Goal: Task Accomplishment & Management: Manage account settings

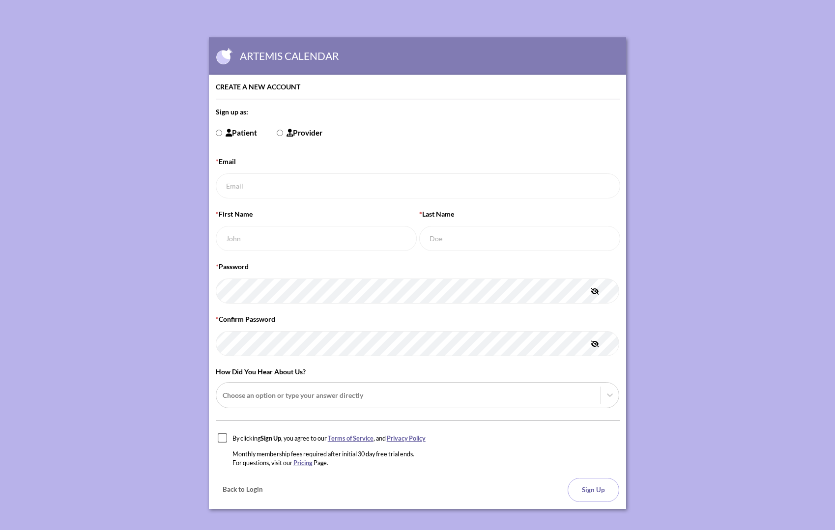
click at [217, 130] on input "Patient" at bounding box center [219, 133] width 6 height 6
radio input "true"
type input "[PERSON_NAME][EMAIL_ADDRESS][DOMAIN_NAME]"
type input "[PERSON_NAME]"
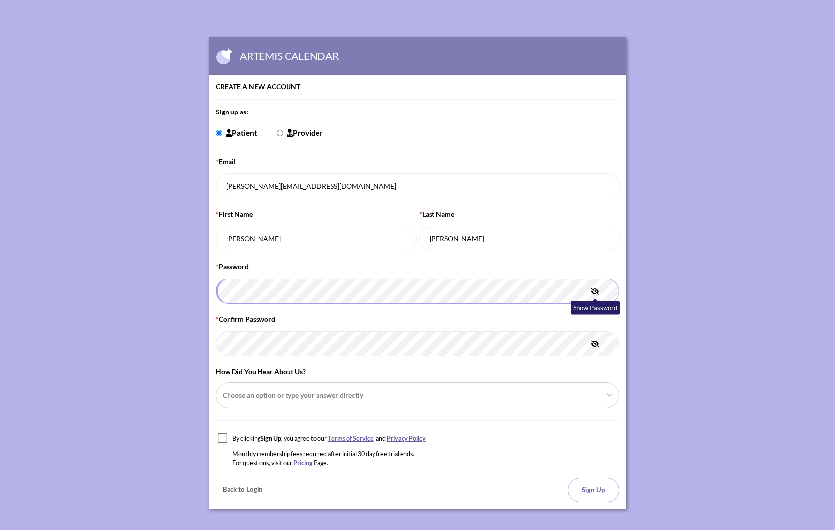
click at [596, 293] on icon "button" at bounding box center [595, 291] width 8 height 6
click at [594, 346] on icon "button" at bounding box center [595, 344] width 8 height 6
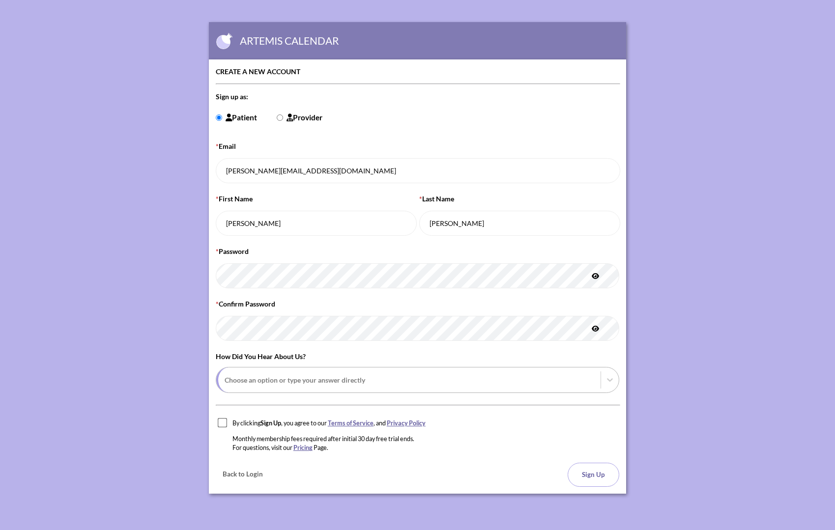
scroll to position [14, 0]
click at [427, 379] on div at bounding box center [410, 381] width 370 height 12
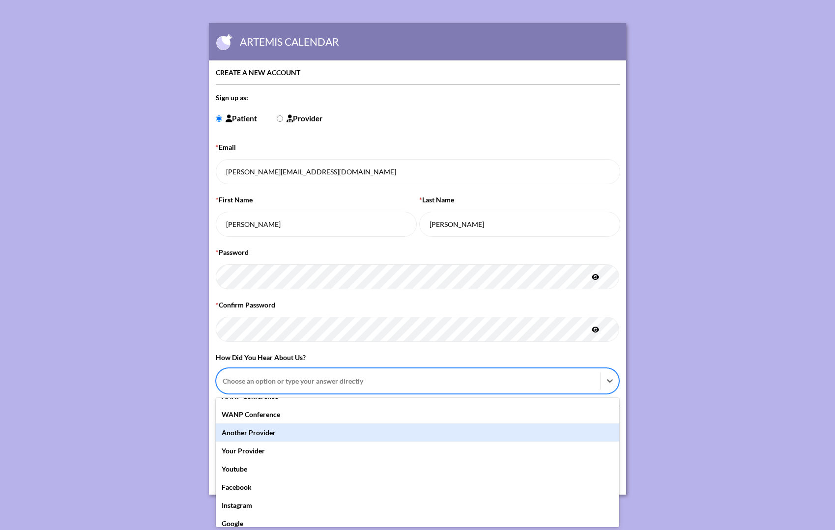
scroll to position [93, 0]
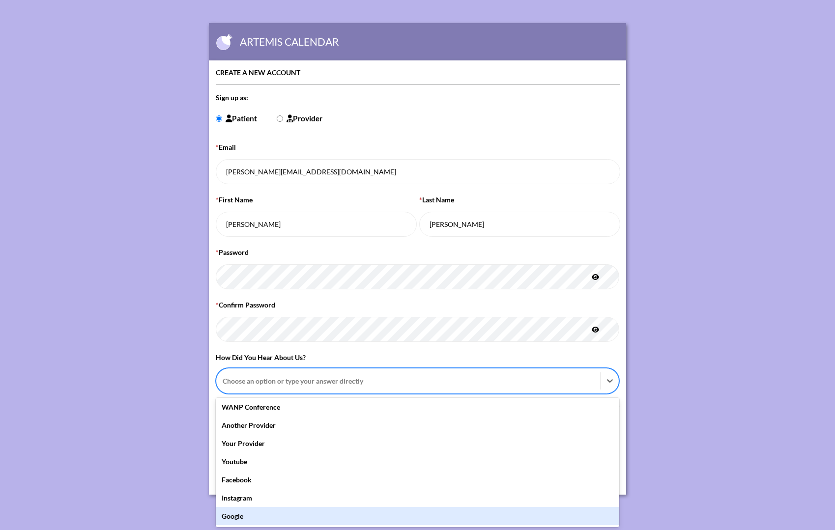
click at [342, 511] on div "Google" at bounding box center [418, 516] width 404 height 18
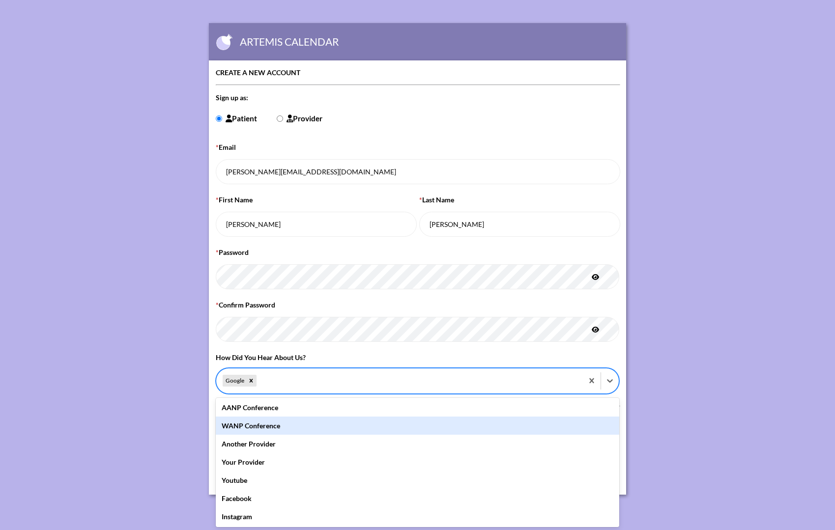
drag, startPoint x: 752, startPoint y: 377, endPoint x: 730, endPoint y: 382, distance: 22.7
click at [752, 377] on section "ARTEMIS CALENDAR CREATE A NEW ACCOUNT Sign up as: Patient Provider * Email jani…" at bounding box center [417, 259] width 835 height 547
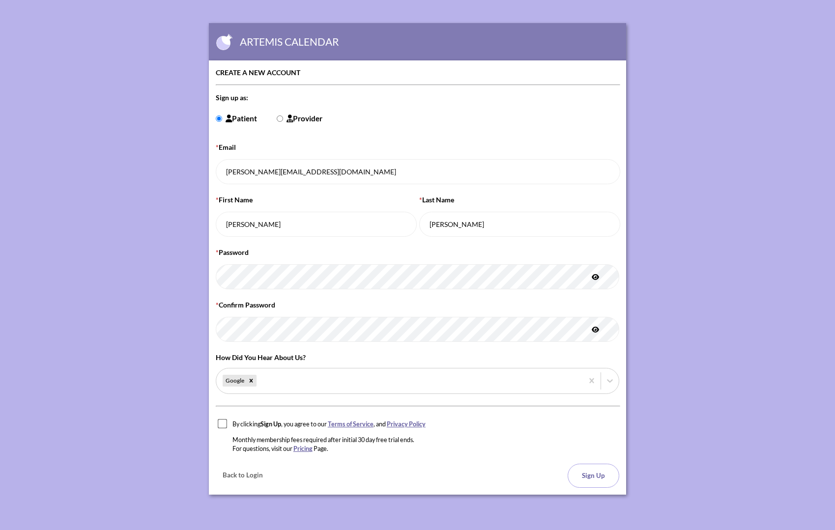
click at [224, 423] on input "checkbox" at bounding box center [223, 424] width 10 height 10
checkbox input "true"
click at [589, 477] on button "Sign Up" at bounding box center [594, 476] width 52 height 24
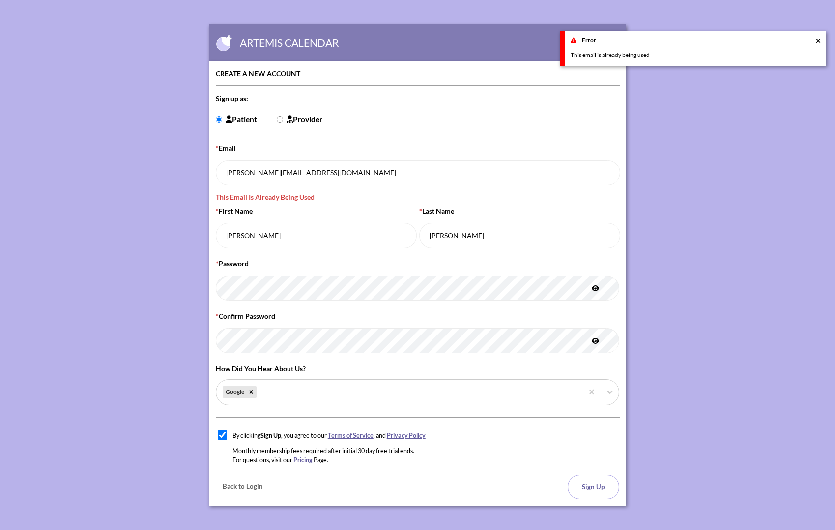
click at [818, 44] on icon "button" at bounding box center [818, 41] width 5 height 6
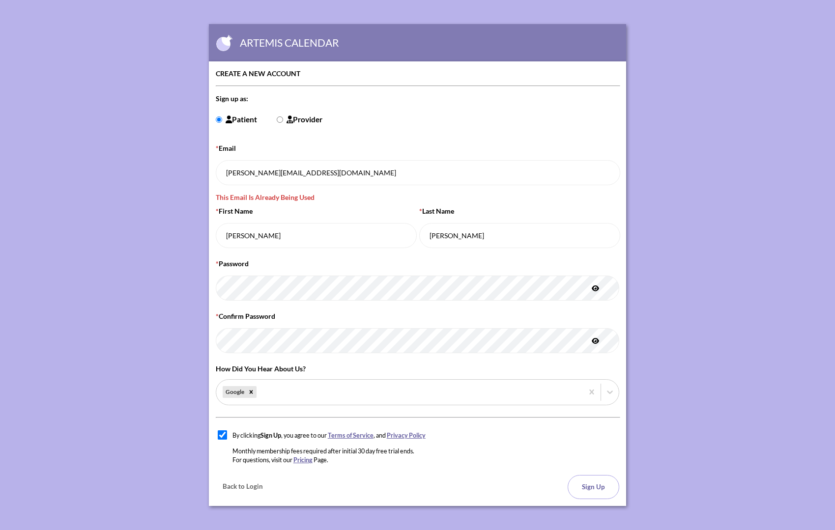
scroll to position [12, 0]
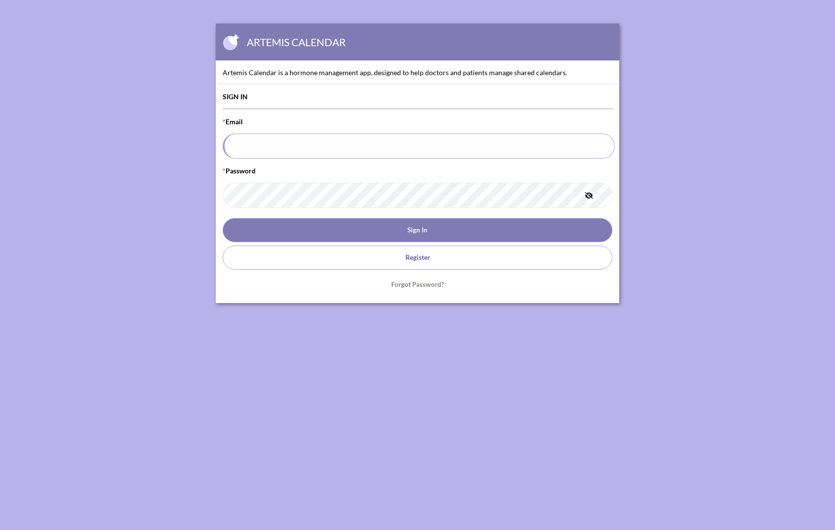
paste input "Panama*80"
click at [276, 148] on input "Panama*80" at bounding box center [419, 146] width 393 height 25
type input "!"
type input "h"
type input "[PERSON_NAME][EMAIL_ADDRESS][DOMAIN_NAME]"
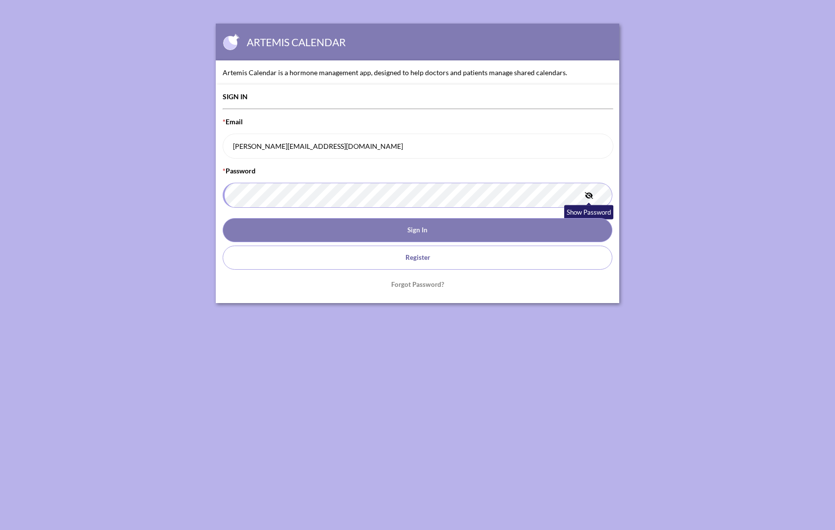
click at [588, 198] on icon "button" at bounding box center [589, 195] width 8 height 6
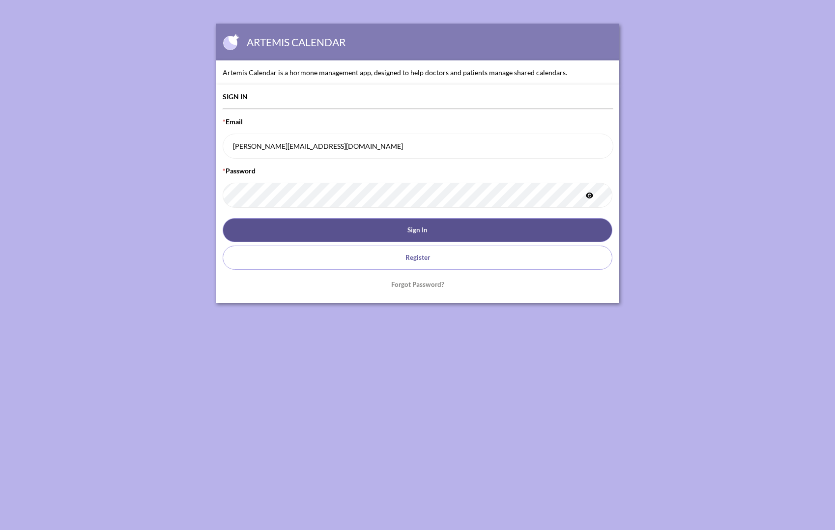
click at [366, 232] on button "Sign In" at bounding box center [418, 230] width 390 height 24
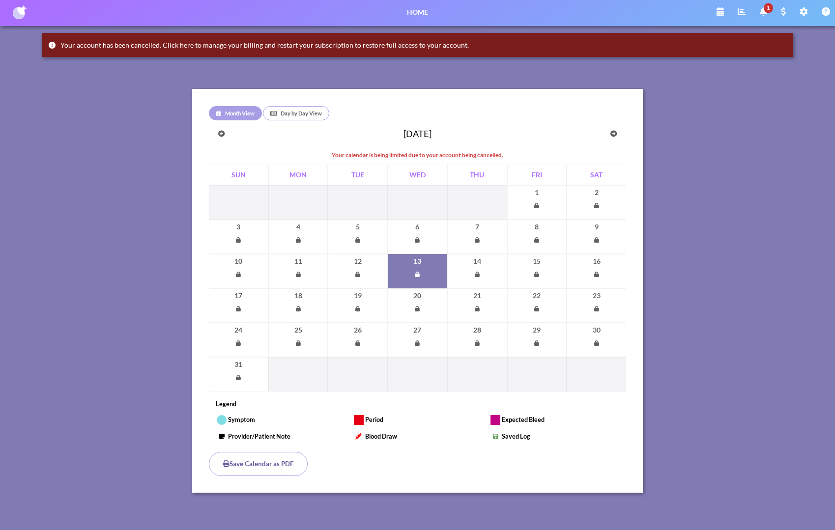
click at [398, 41] on div "Your account has been cancelled. Click here to manage your billing and restart …" at bounding box center [423, 45] width 726 height 10
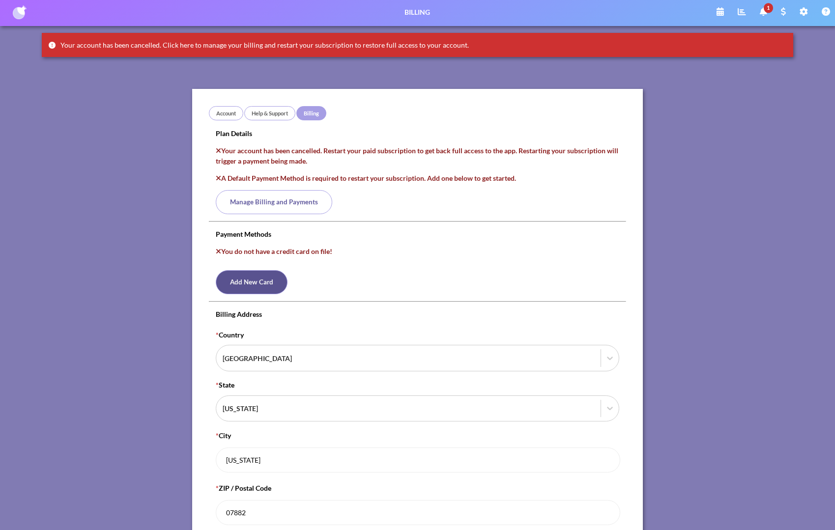
click at [239, 274] on button "Add New Card" at bounding box center [252, 282] width 72 height 24
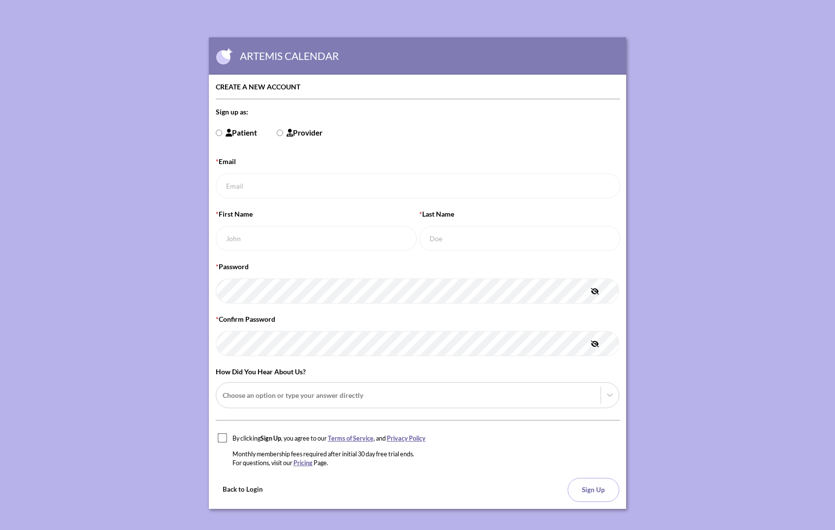
click at [244, 485] on button "Back to Login" at bounding box center [243, 489] width 54 height 23
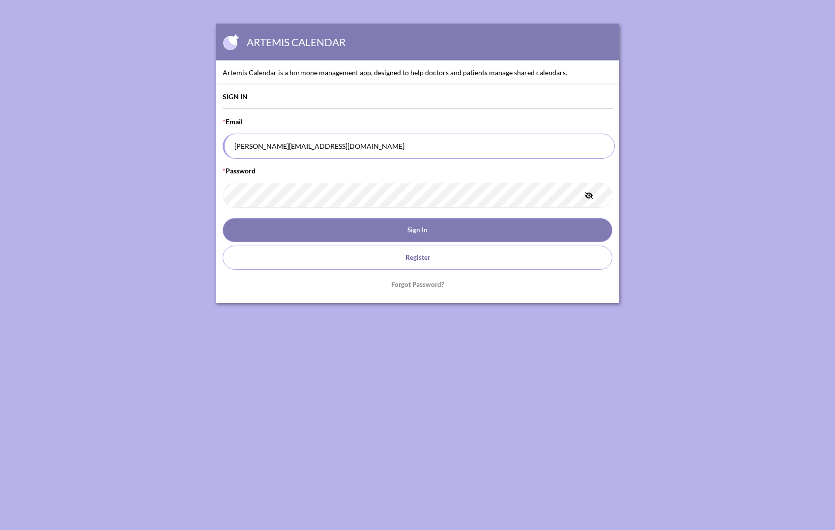
type input "[PERSON_NAME][EMAIL_ADDRESS][DOMAIN_NAME]"
click at [417, 230] on button "Sign In" at bounding box center [418, 230] width 390 height 24
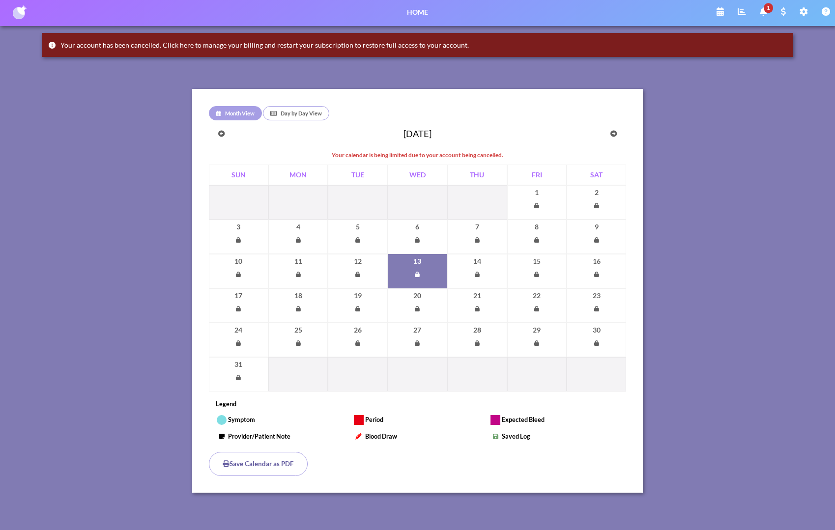
click at [417, 44] on div "Your account has been cancelled. Click here to manage your billing and restart …" at bounding box center [423, 45] width 726 height 10
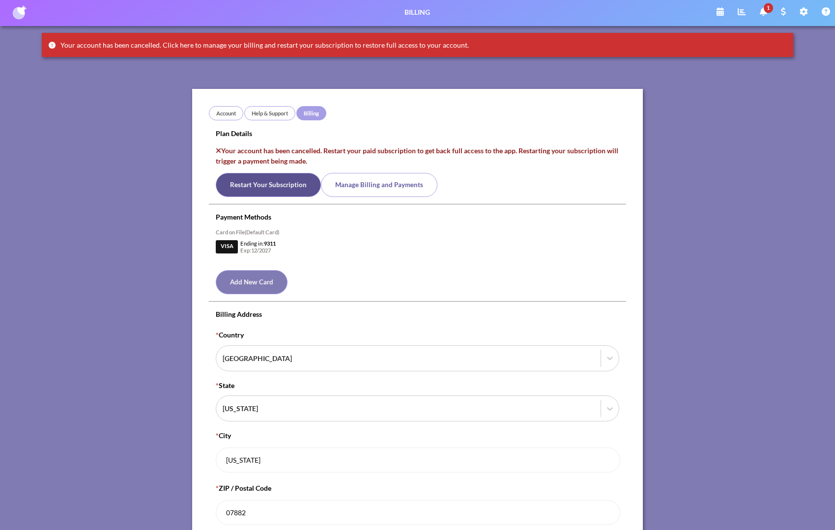
click at [295, 181] on button "Restart Your Subscription" at bounding box center [268, 185] width 105 height 24
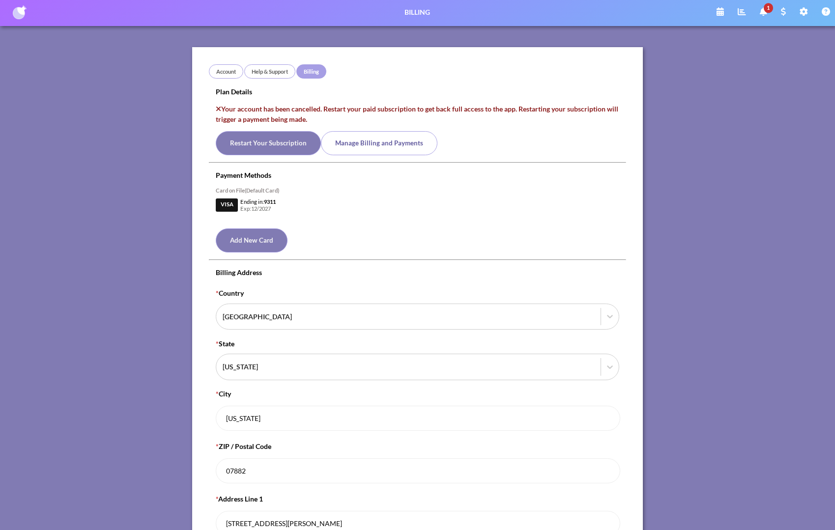
click at [816, 38] on div "success" at bounding box center [699, 39] width 246 height 7
click at [763, 10] on icon at bounding box center [763, 12] width 7 height 8
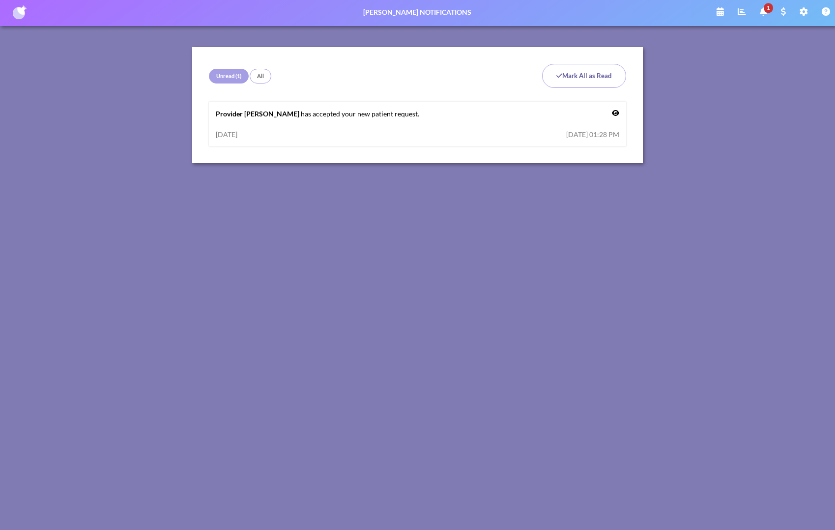
click at [16, 9] on img at bounding box center [19, 11] width 15 height 15
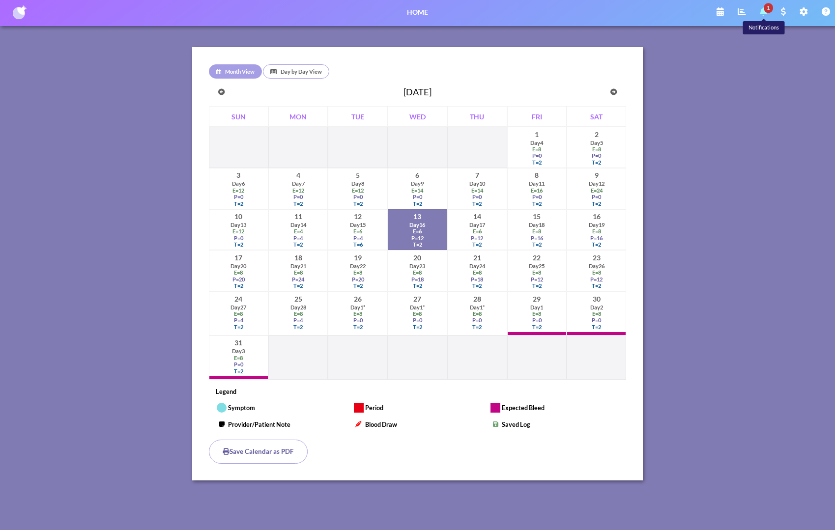
click at [769, 10] on span "1" at bounding box center [769, 8] width 10 height 10
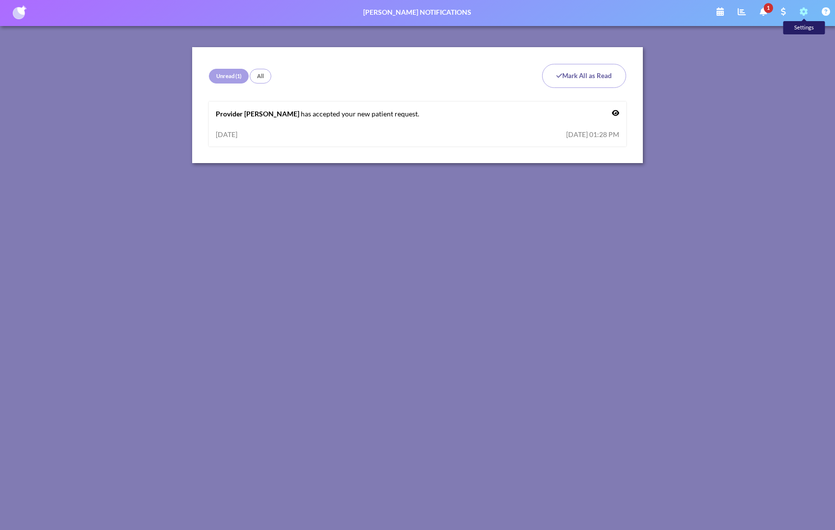
click at [797, 13] on link at bounding box center [804, 12] width 22 height 8
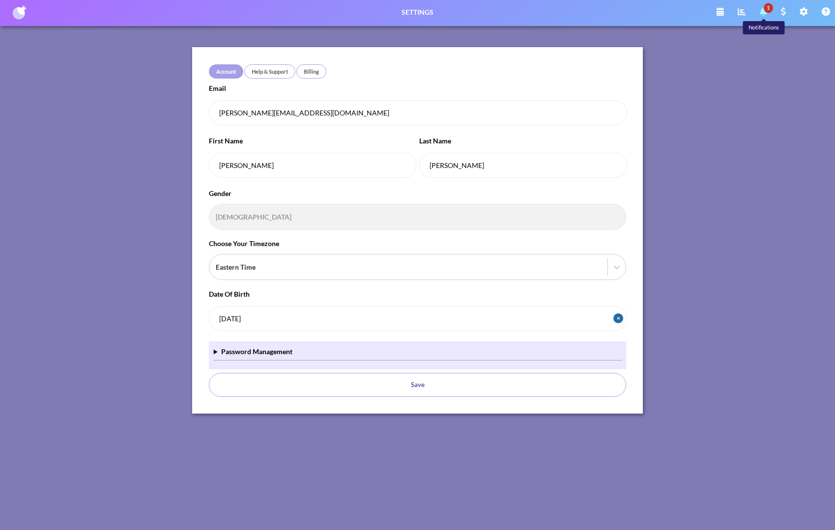
click at [763, 14] on icon at bounding box center [763, 12] width 7 height 8
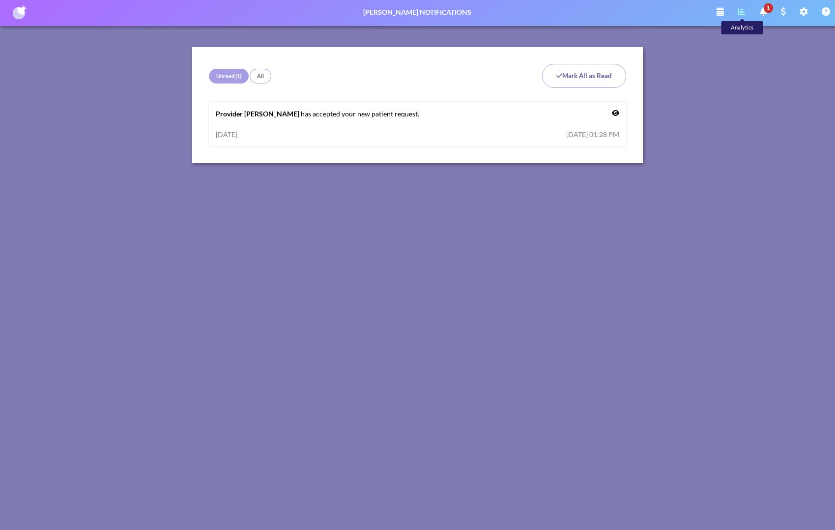
click at [740, 13] on icon at bounding box center [742, 12] width 8 height 8
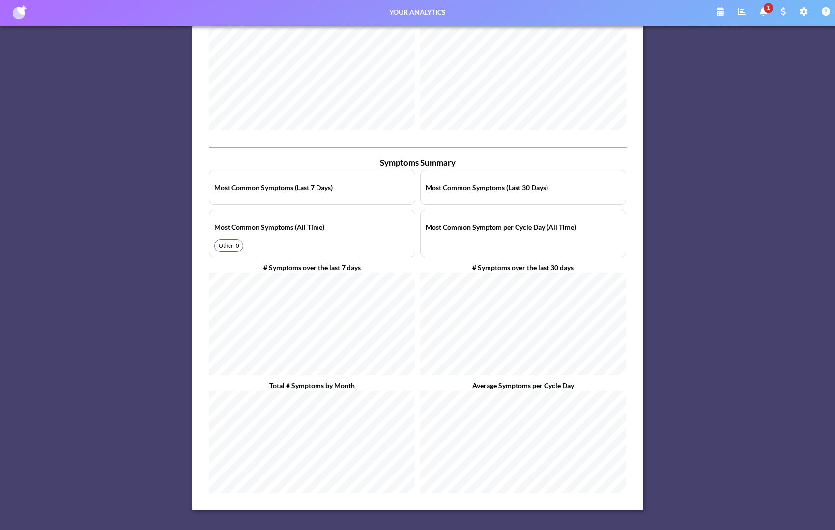
scroll to position [348, 0]
click at [763, 4] on div "1 [PERSON_NAME] MENU Navigation Menu" at bounding box center [772, 12] width 125 height 24
click at [768, 15] on link "1" at bounding box center [763, 12] width 21 height 8
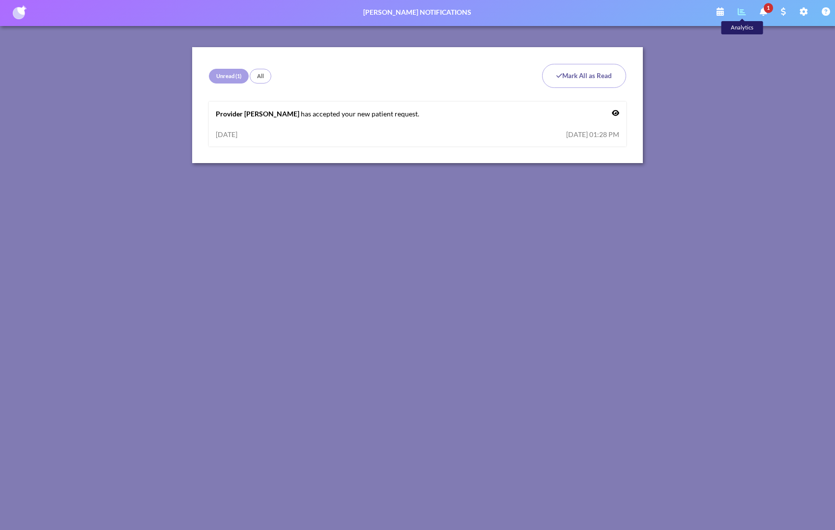
click at [741, 14] on icon at bounding box center [742, 12] width 8 height 8
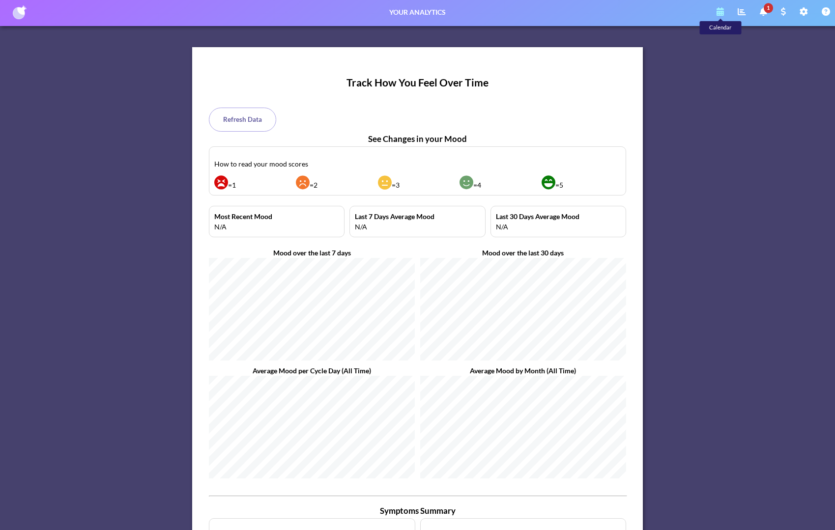
click at [722, 13] on icon at bounding box center [720, 12] width 7 height 8
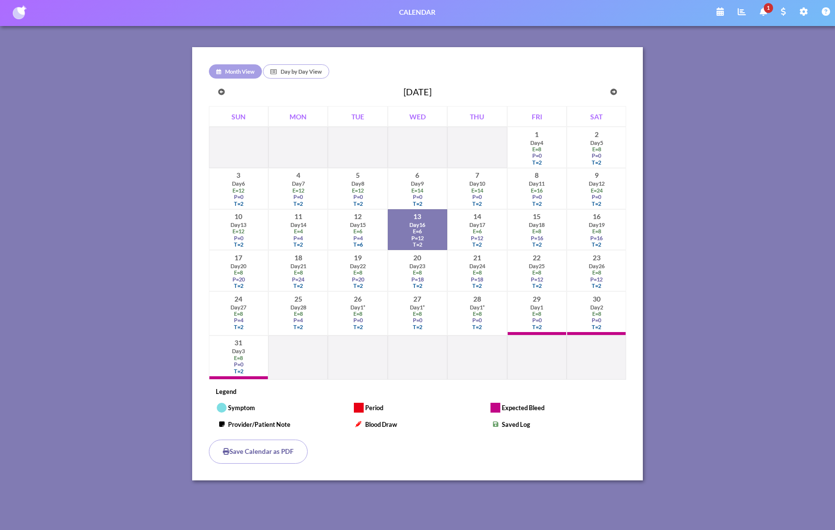
click at [412, 230] on div "E = 6" at bounding box center [417, 231] width 55 height 6
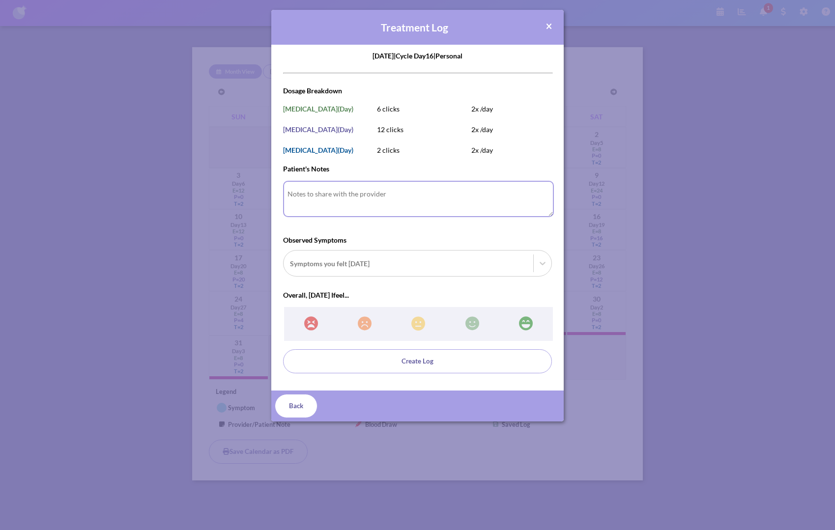
click at [380, 200] on textarea "Patient's Notes" at bounding box center [418, 199] width 271 height 36
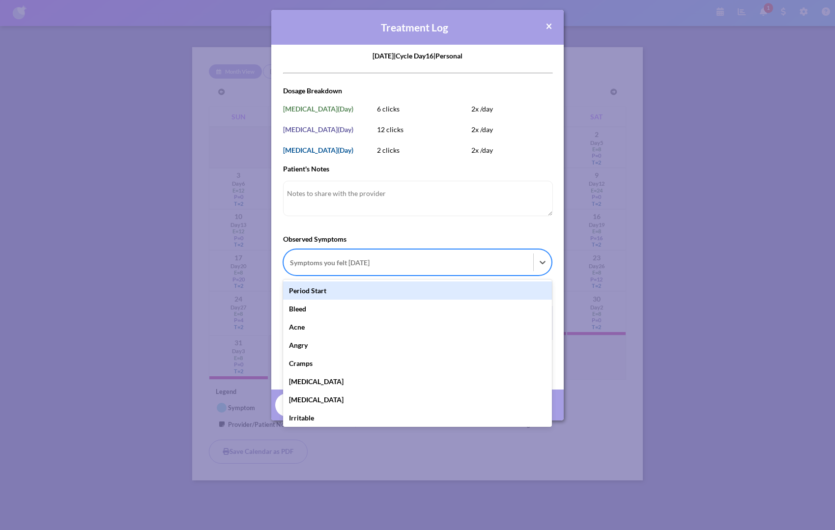
click at [358, 262] on div "Symptoms you felt [DATE]" at bounding box center [408, 263] width 237 height 10
click at [292, 262] on input "Observed Symptoms option Period Start focused, 1 of 36. 36 results available. U…" at bounding box center [290, 263] width 1 height 10
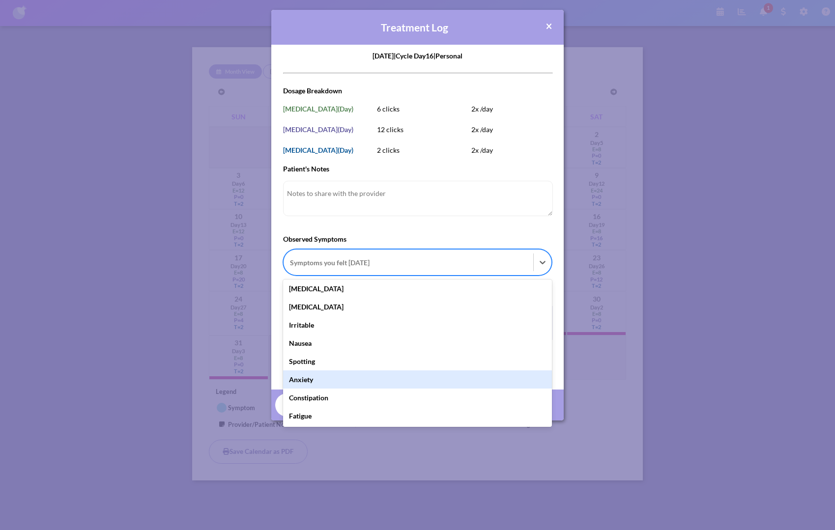
scroll to position [93, 0]
click at [326, 377] on div "Anxiety" at bounding box center [417, 380] width 269 height 18
click at [292, 268] on input "Observed Symptoms option Anxiety focused, 11 of 36. 36 results available. Use U…" at bounding box center [290, 263] width 1 height 10
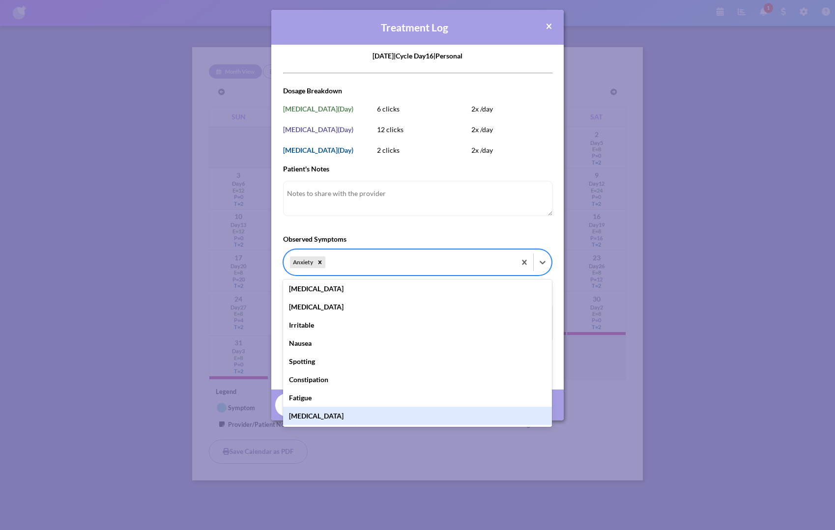
click at [328, 421] on div "[MEDICAL_DATA]" at bounding box center [417, 416] width 269 height 18
click at [328, 268] on input "Observed Symptoms option Anxiety, selected. option [MEDICAL_DATA] focused, 14 o…" at bounding box center [327, 263] width 1 height 10
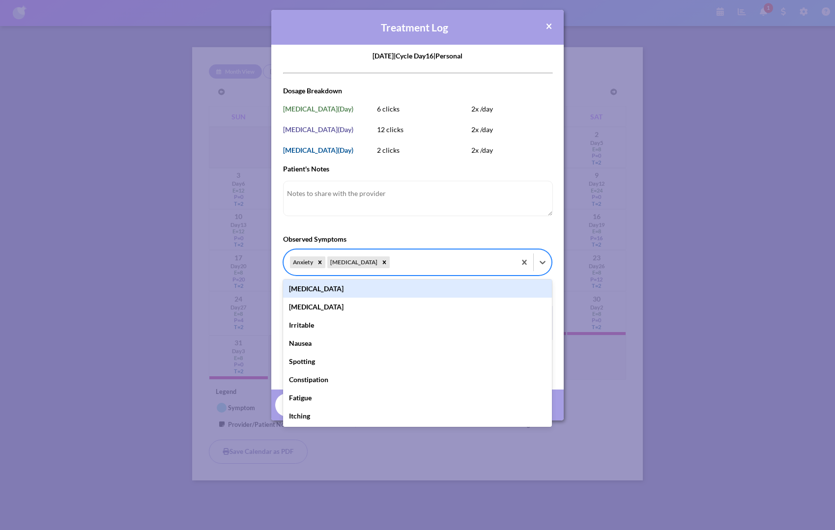
scroll to position [0, 0]
click at [417, 195] on textarea "Patient's Notes" at bounding box center [418, 199] width 271 height 36
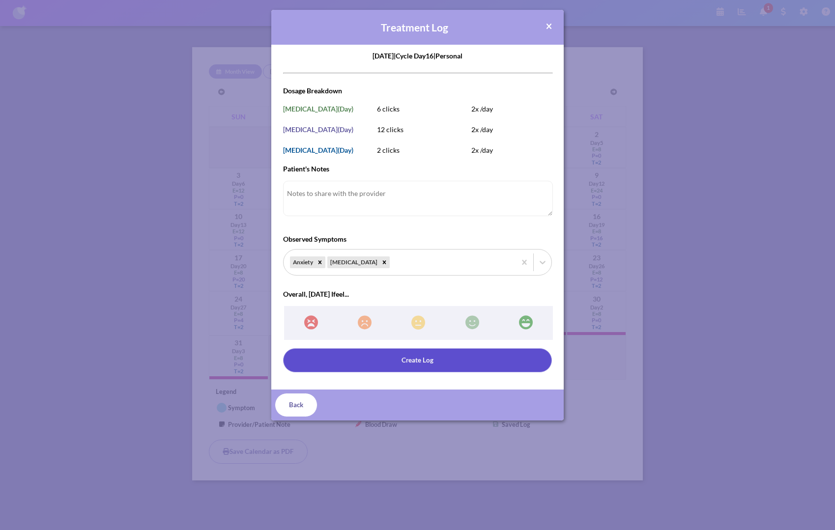
click at [366, 363] on button "Create Log" at bounding box center [417, 361] width 269 height 24
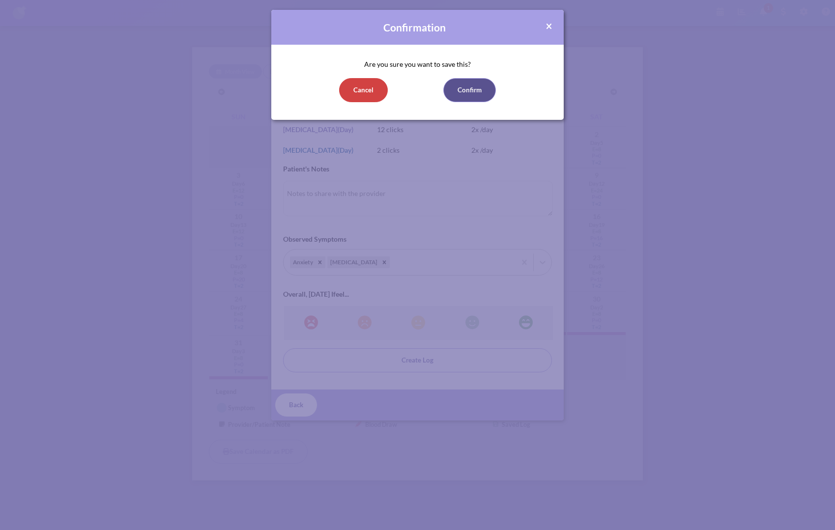
click at [471, 90] on button "Confirm" at bounding box center [469, 90] width 53 height 24
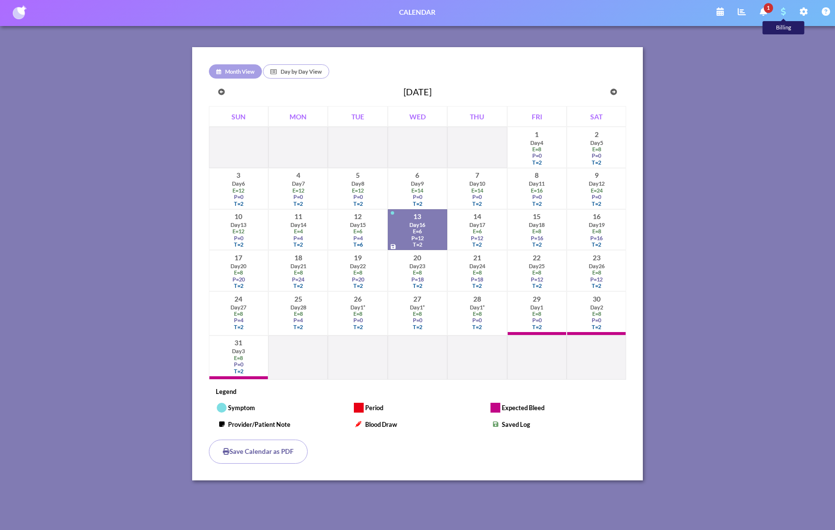
click at [780, 11] on link at bounding box center [783, 12] width 19 height 8
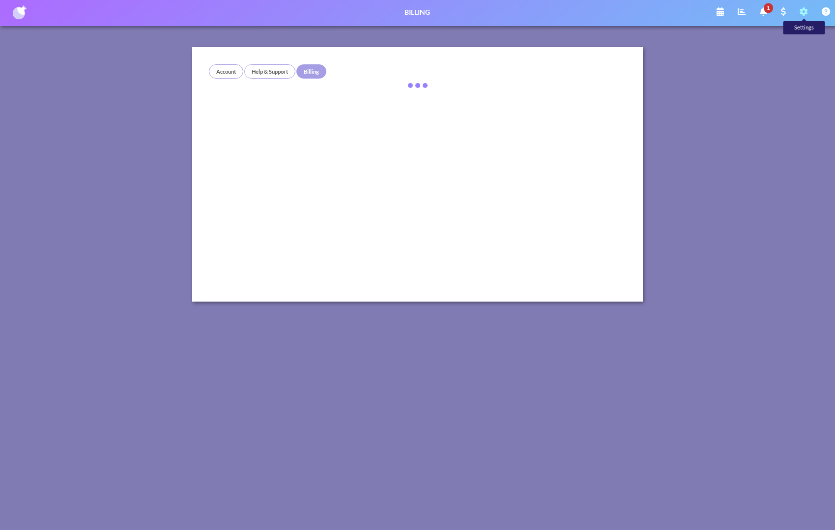
click at [798, 11] on link at bounding box center [804, 12] width 22 height 8
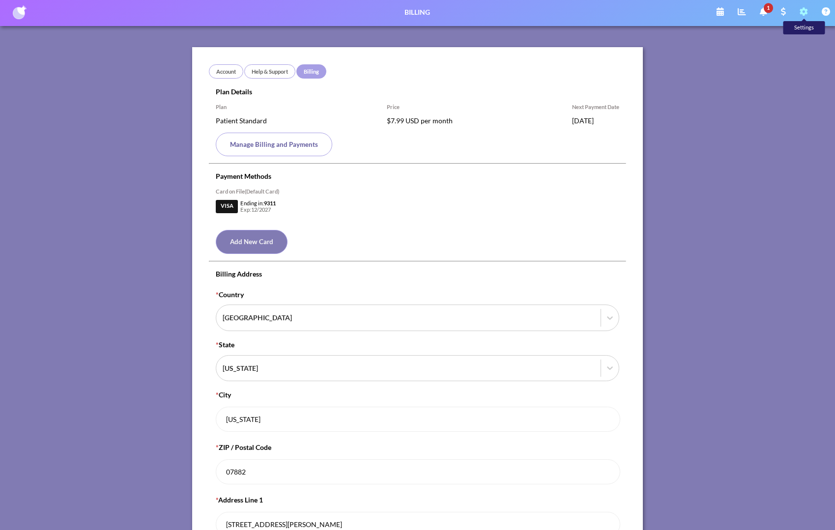
click at [802, 12] on icon at bounding box center [804, 12] width 8 height 8
click at [803, 11] on icon at bounding box center [804, 12] width 8 height 8
click at [820, 13] on link at bounding box center [826, 12] width 22 height 8
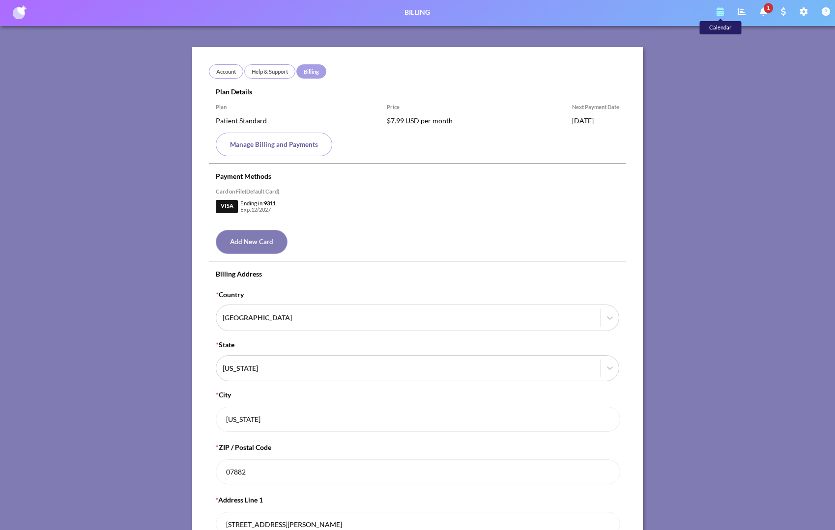
click at [724, 12] on icon at bounding box center [720, 12] width 7 height 8
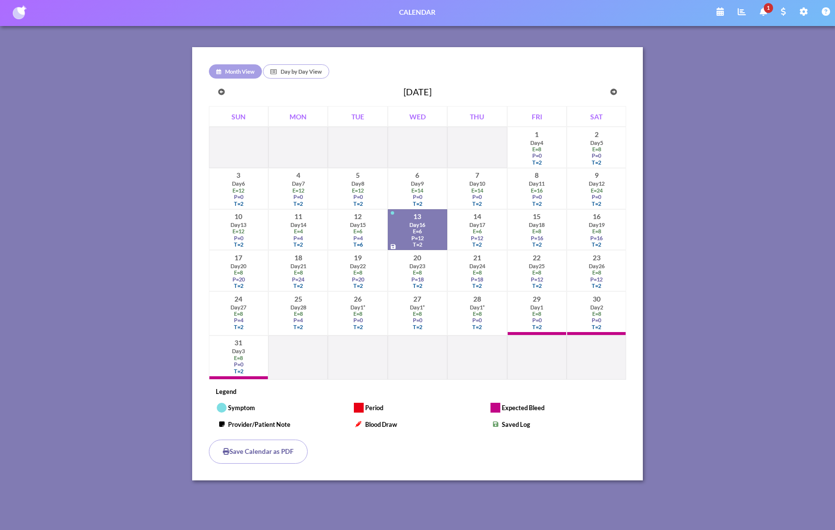
click at [18, 11] on img at bounding box center [19, 11] width 15 height 15
click at [797, 10] on link at bounding box center [804, 12] width 22 height 8
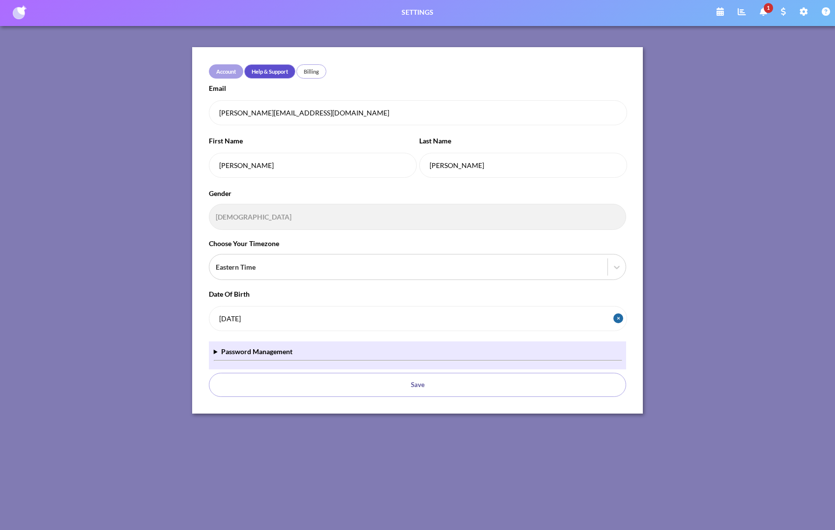
click at [279, 72] on button "Help & Support" at bounding box center [269, 71] width 51 height 14
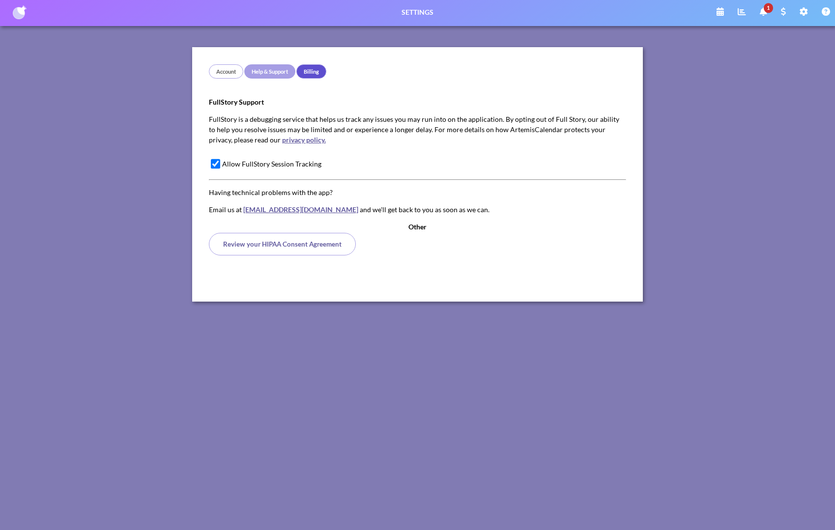
click at [305, 74] on link "Billing" at bounding box center [311, 71] width 30 height 14
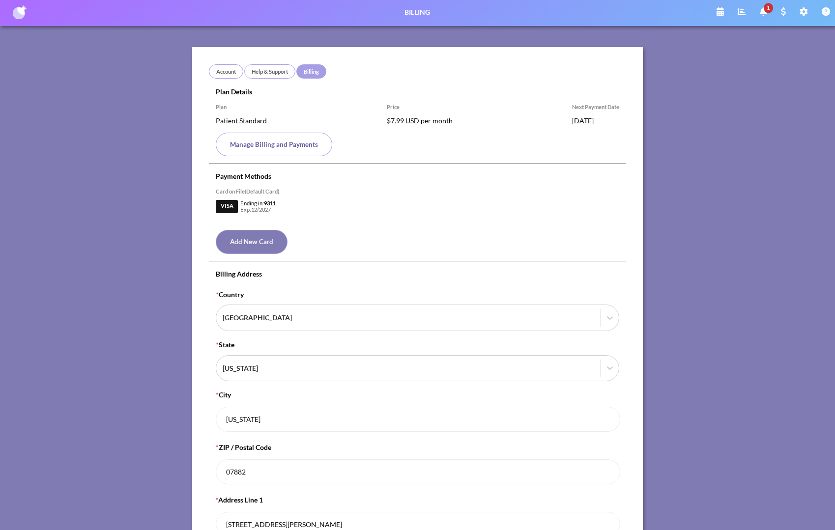
click at [722, 139] on section "Account Help & Support Billing Plan Details Plan Patient Standard Price $7.99 U…" at bounding box center [417, 368] width 835 height 685
click at [221, 64] on link "Account" at bounding box center [226, 71] width 34 height 14
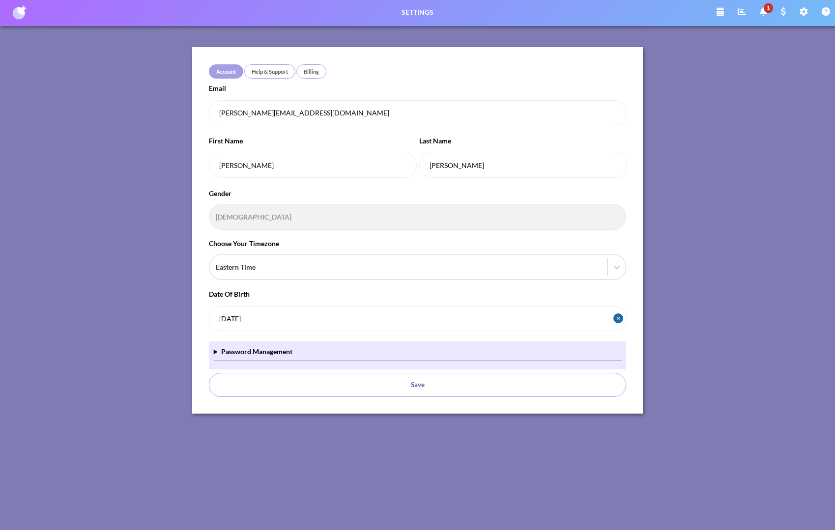
click at [420, 9] on h3 "settings" at bounding box center [417, 12] width 571 height 10
click at [799, 9] on link at bounding box center [804, 12] width 22 height 8
click at [720, 6] on div "1 [PERSON_NAME] MENU Navigation Menu" at bounding box center [772, 12] width 125 height 24
click at [719, 10] on icon at bounding box center [720, 12] width 7 height 8
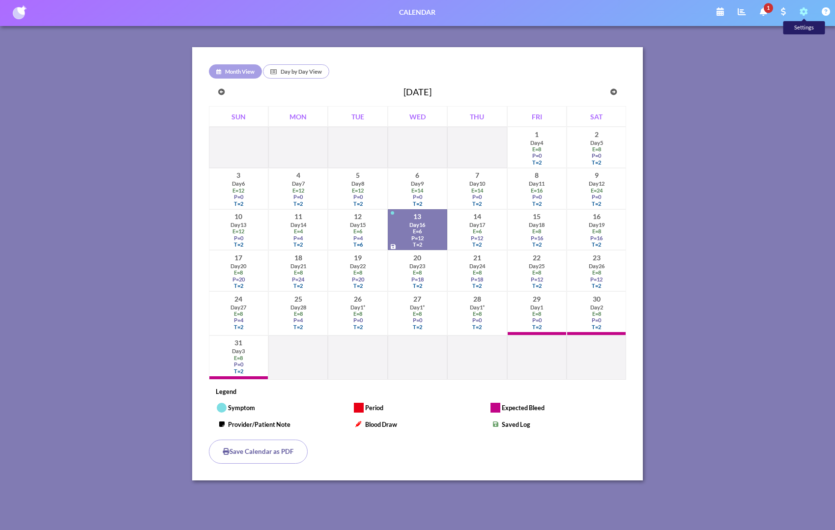
click at [807, 11] on icon at bounding box center [804, 12] width 8 height 8
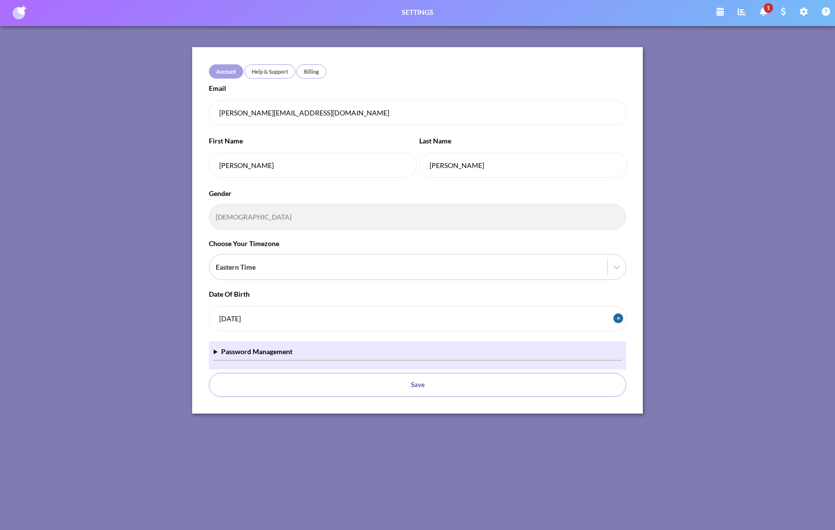
click at [698, 239] on section "Account Help & Support Billing Email [PERSON_NAME][EMAIL_ADDRESS][DOMAIN_NAME] …" at bounding box center [417, 278] width 835 height 504
click at [829, 10] on icon at bounding box center [826, 12] width 8 height 8
